Goal: Book appointment/travel/reservation

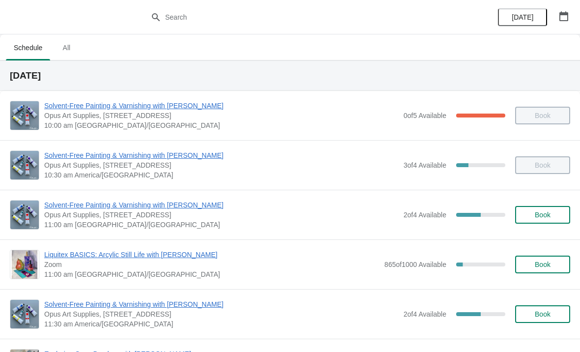
click at [63, 50] on span "All" at bounding box center [66, 48] width 25 height 18
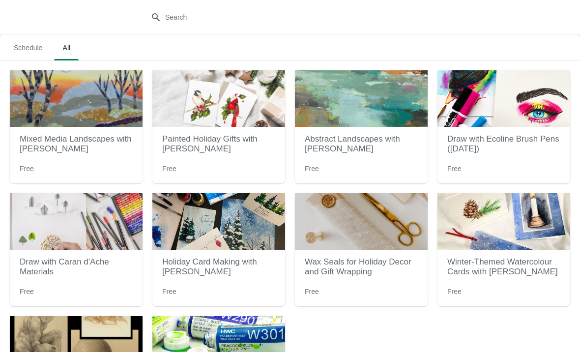
click at [30, 44] on span "Schedule" at bounding box center [28, 48] width 44 height 18
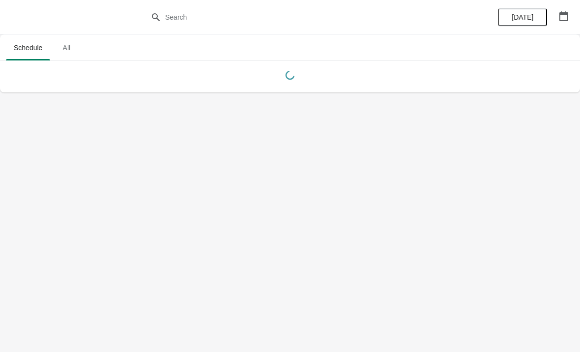
click at [25, 49] on span "Schedule" at bounding box center [28, 48] width 44 height 18
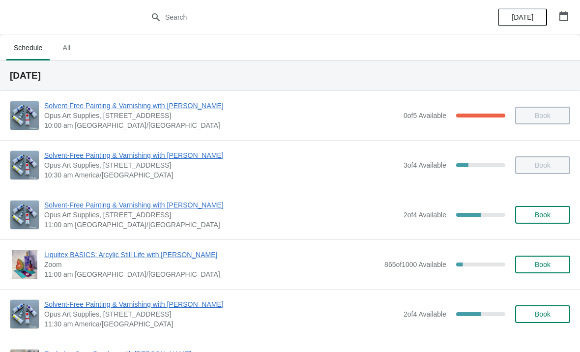
click at [527, 264] on span "Book" at bounding box center [542, 264] width 37 height 8
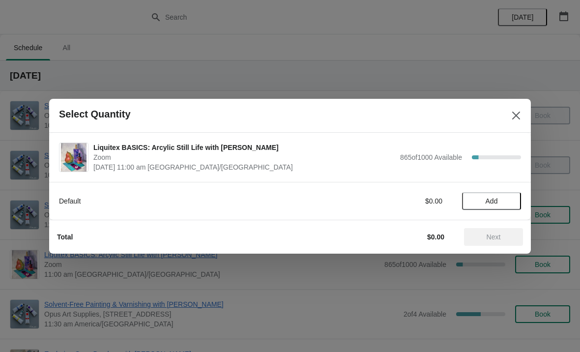
click at [482, 195] on button "Add" at bounding box center [491, 201] width 59 height 18
click at [476, 236] on span "Next" at bounding box center [493, 237] width 43 height 8
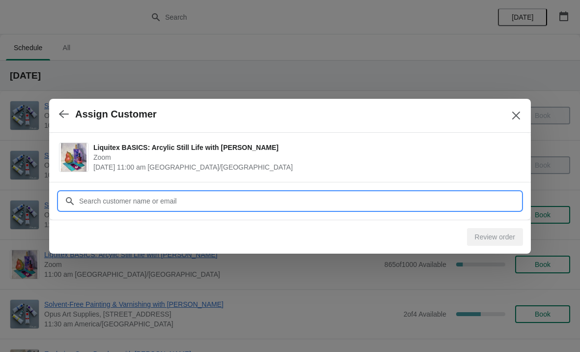
click at [127, 200] on input "Customer" at bounding box center [300, 201] width 442 height 18
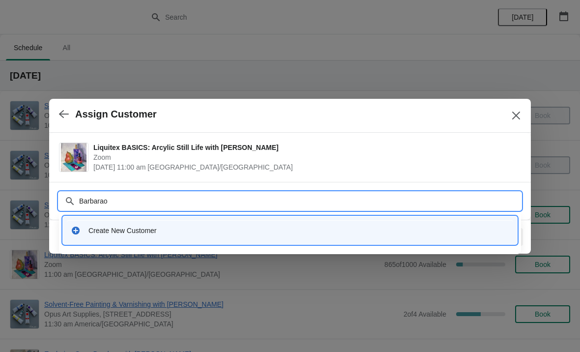
type input "[PERSON_NAME]"
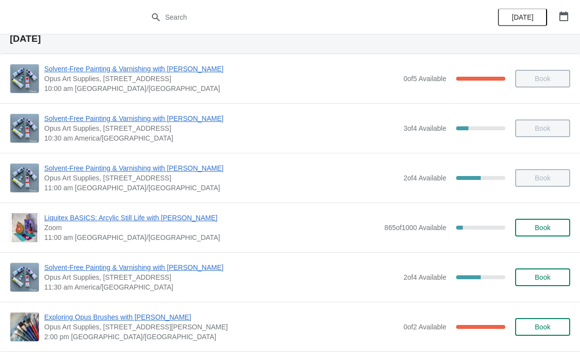
scroll to position [39, 0]
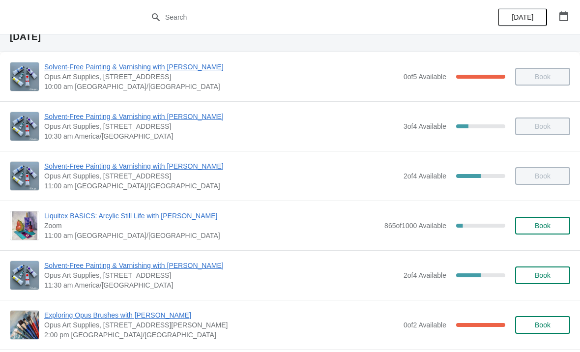
click at [524, 227] on span "Book" at bounding box center [542, 226] width 37 height 8
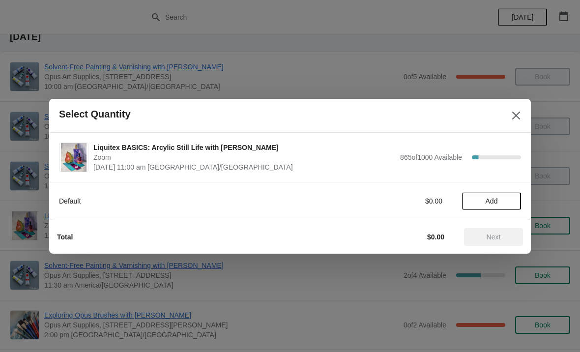
click at [487, 196] on button "Add" at bounding box center [491, 201] width 59 height 18
click at [488, 237] on span "Next" at bounding box center [494, 237] width 14 height 8
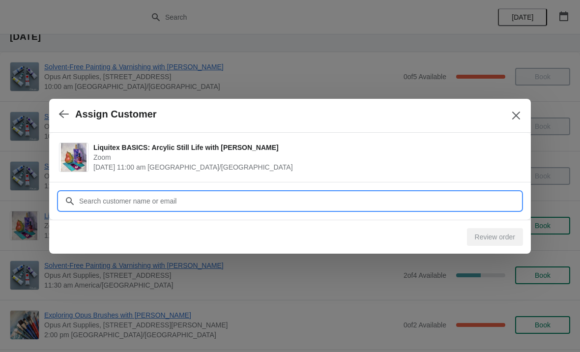
click at [112, 200] on input "Customer" at bounding box center [300, 201] width 442 height 18
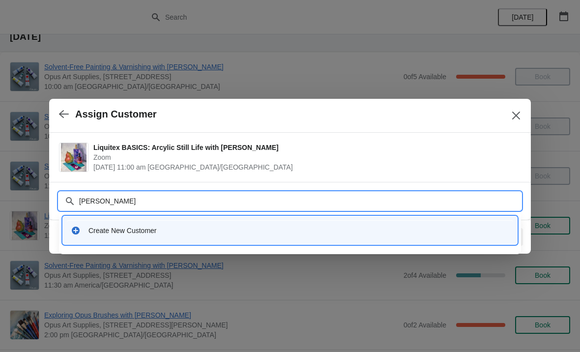
type input "[PERSON_NAME]"
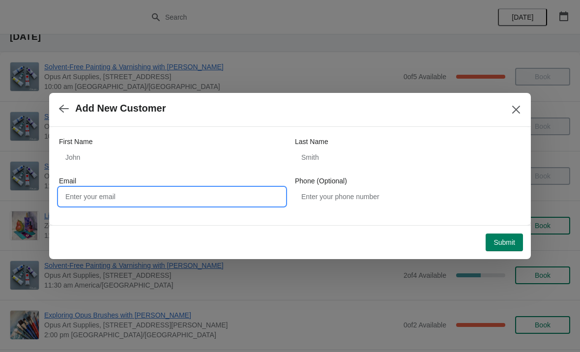
click at [87, 198] on input "Email" at bounding box center [172, 197] width 226 height 18
type input "[EMAIL_ADDRESS][DOMAIN_NAME]"
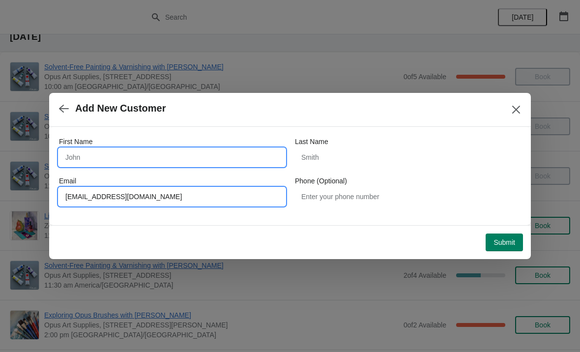
click at [114, 163] on input "First Name" at bounding box center [172, 157] width 226 height 18
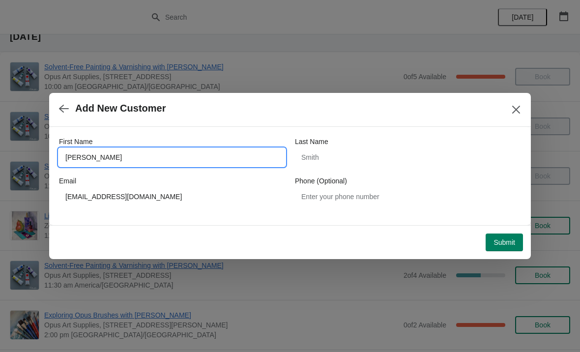
type input "[PERSON_NAME]"
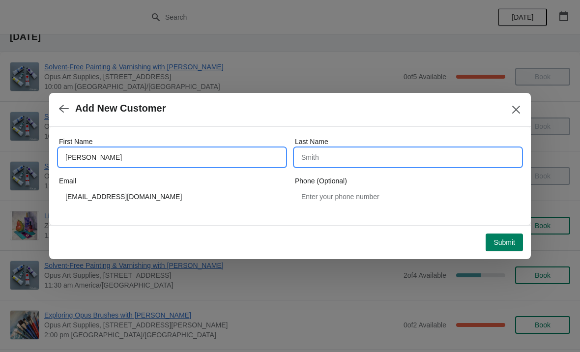
click at [337, 164] on input "Last Name" at bounding box center [408, 157] width 226 height 18
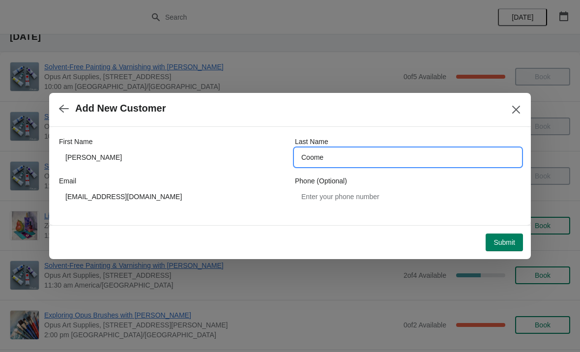
type input "Coome"
click at [493, 246] on span "Submit" at bounding box center [504, 242] width 22 height 8
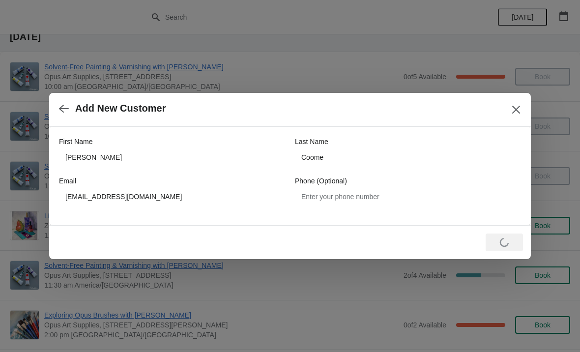
click at [496, 241] on div "Loading Submit" at bounding box center [504, 242] width 37 height 18
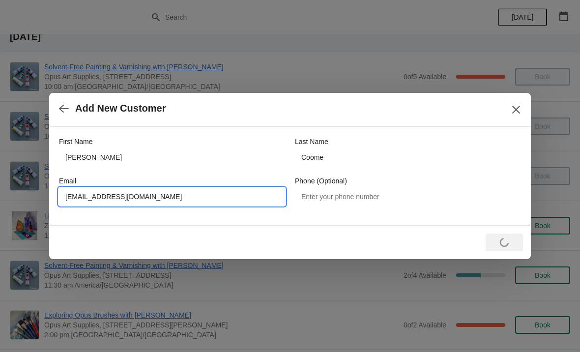
click at [93, 197] on input "[EMAIL_ADDRESS][DOMAIN_NAME]" at bounding box center [172, 197] width 226 height 18
click at [109, 196] on input "[EMAIL_ADDRESS][DOMAIN_NAME]" at bounding box center [172, 197] width 226 height 18
click at [112, 200] on input "[EMAIL_ADDRESS][DOMAIN_NAME]" at bounding box center [172, 197] width 226 height 18
click at [66, 106] on icon "button" at bounding box center [64, 109] width 10 height 10
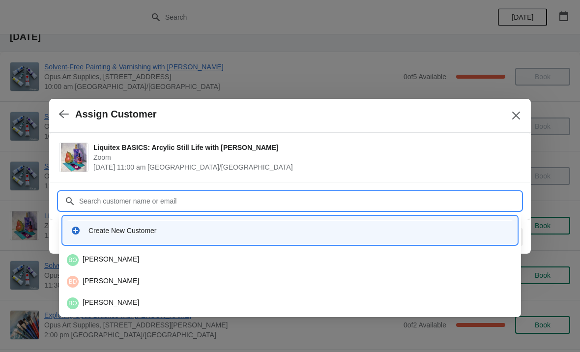
click at [108, 208] on input "Customer" at bounding box center [300, 201] width 442 height 18
paste input "[EMAIL_ADDRESS][DOMAIN_NAME]"
type input "[EMAIL_ADDRESS][DOMAIN_NAME]"
click at [96, 262] on div "BC [PERSON_NAME]" at bounding box center [290, 260] width 446 height 12
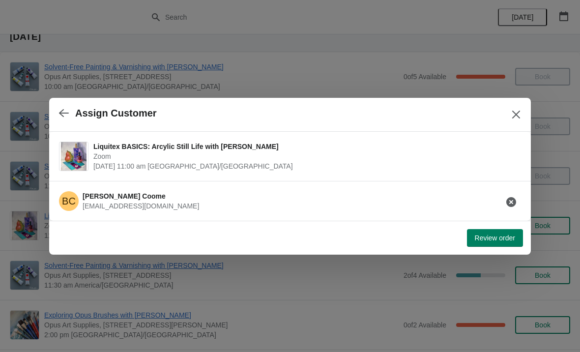
click at [504, 241] on span "Review order" at bounding box center [495, 238] width 40 height 8
